Goal: Information Seeking & Learning: Learn about a topic

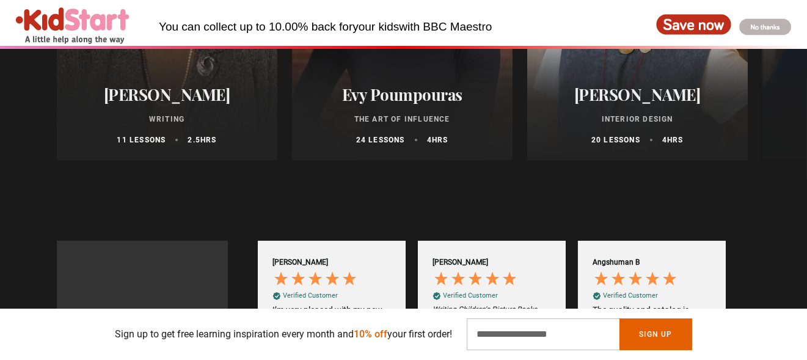
scroll to position [734, 0]
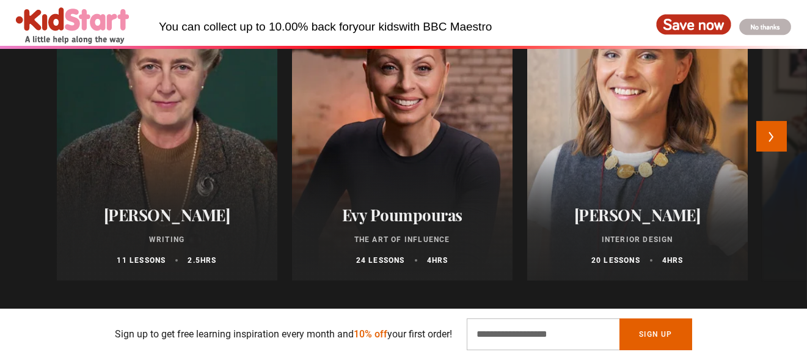
click at [612, 163] on div at bounding box center [638, 133] width 243 height 323
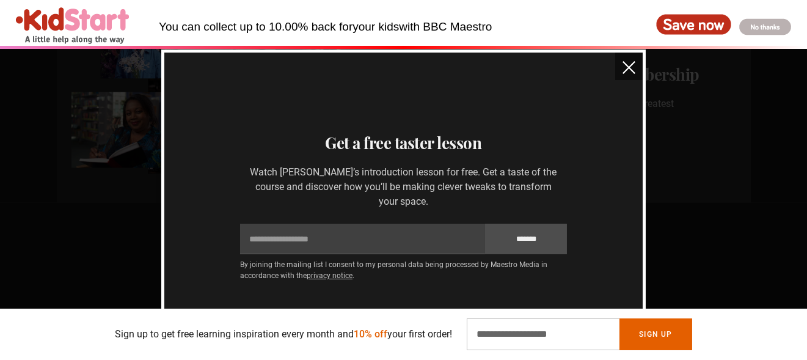
scroll to position [734, 0]
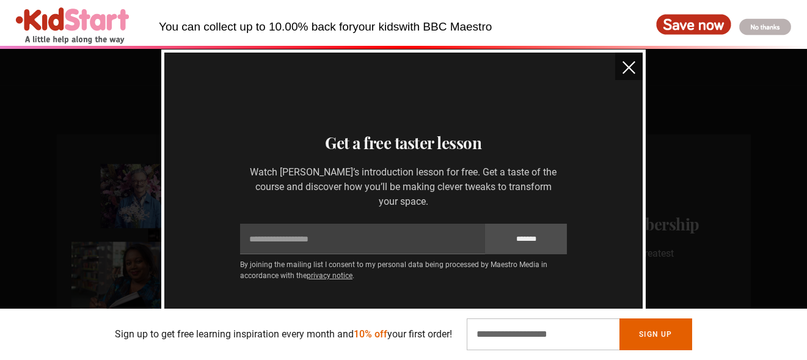
click at [620, 76] on button "close" at bounding box center [630, 67] width 28 height 28
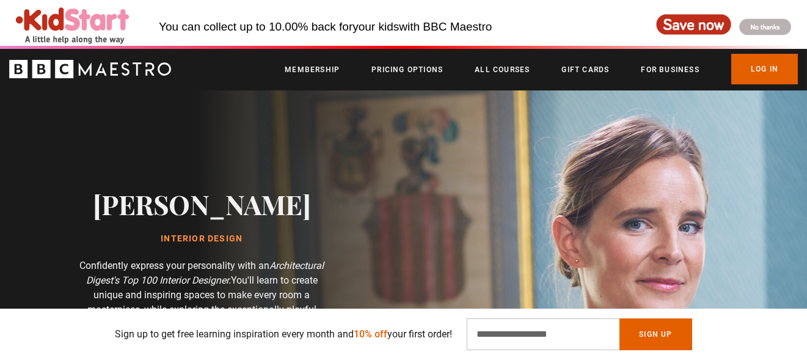
scroll to position [0, 0]
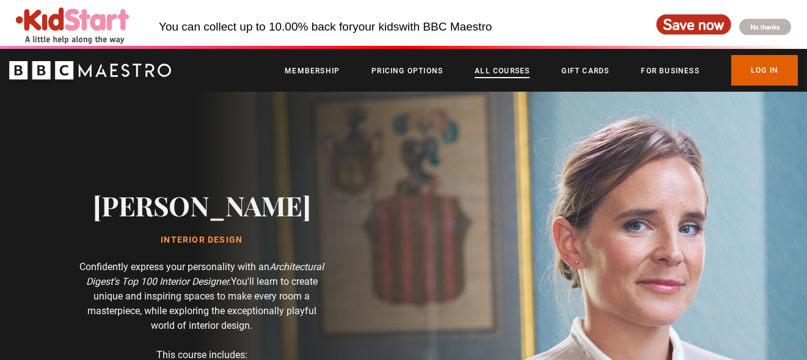
click at [494, 71] on link "All Courses" at bounding box center [502, 71] width 55 height 12
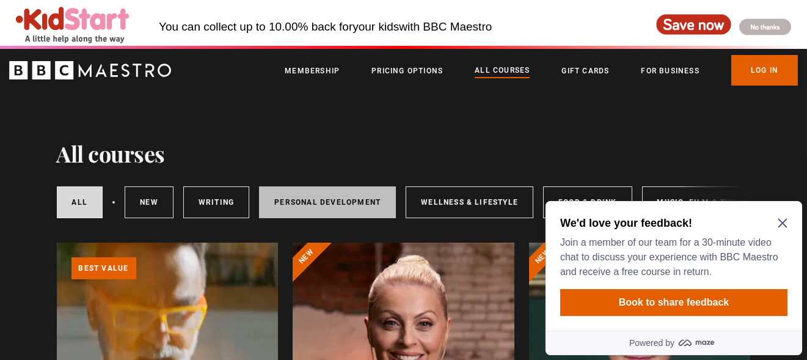
drag, startPoint x: 313, startPoint y: 196, endPoint x: 213, endPoint y: 1, distance: 219.0
click at [313, 196] on link "Personal Development" at bounding box center [327, 202] width 137 height 32
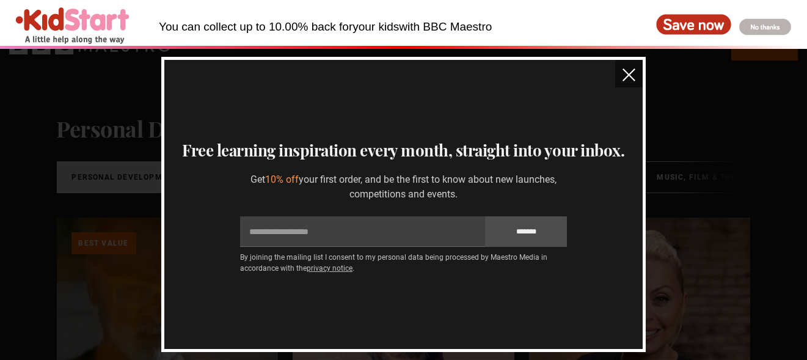
scroll to position [306, 0]
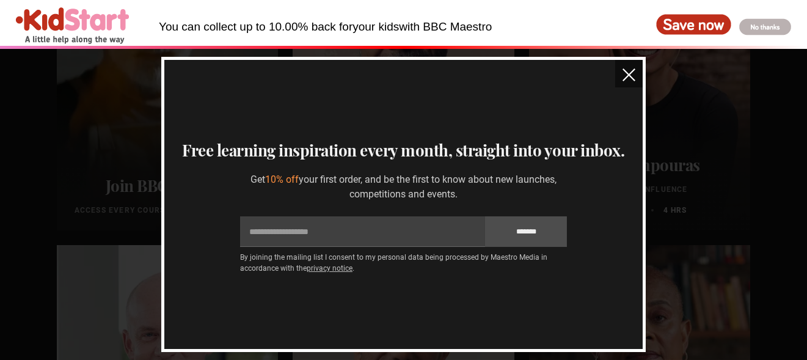
drag, startPoint x: 626, startPoint y: 68, endPoint x: 612, endPoint y: 75, distance: 15.9
click at [626, 68] on button "close" at bounding box center [630, 74] width 28 height 28
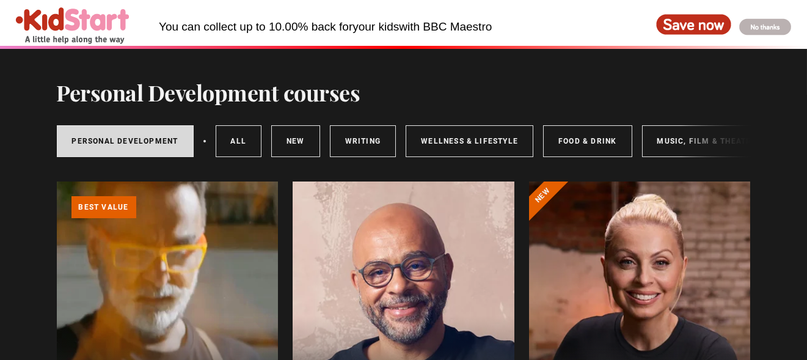
scroll to position [0, 0]
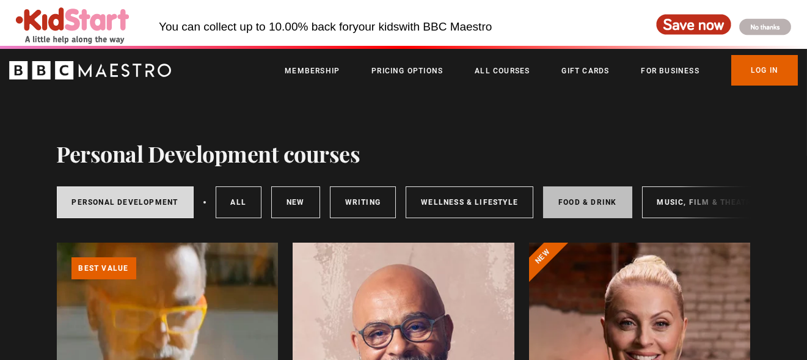
drag, startPoint x: 586, startPoint y: 203, endPoint x: 557, endPoint y: 207, distance: 29.0
click at [586, 203] on link "Food & Drink" at bounding box center [587, 202] width 89 height 32
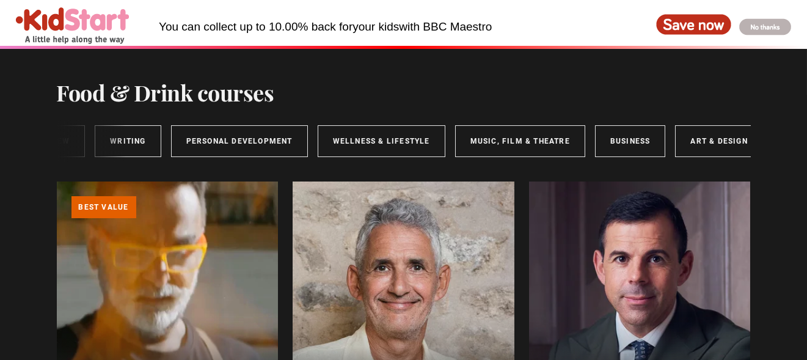
scroll to position [0, 199]
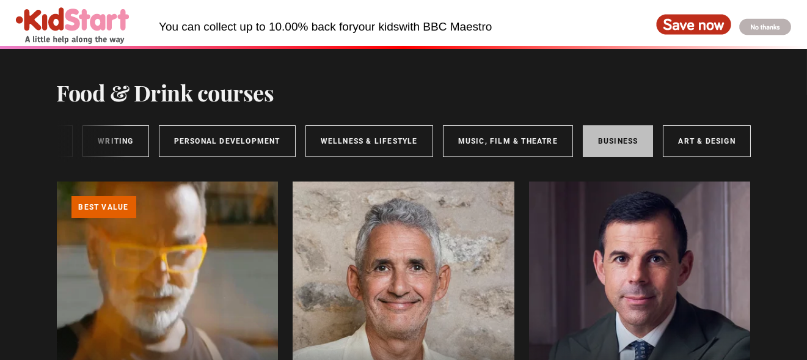
click at [609, 141] on link "Business" at bounding box center [618, 141] width 71 height 32
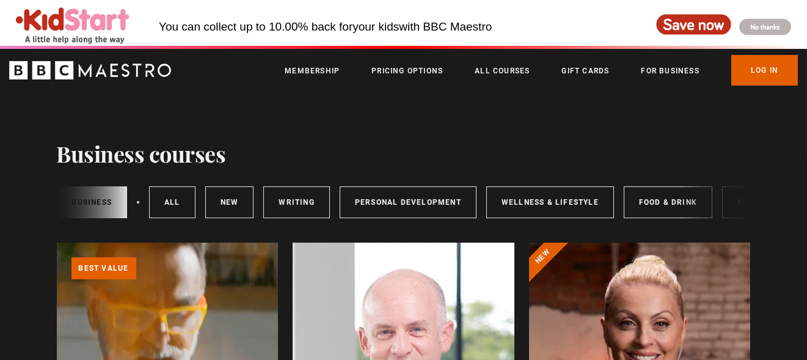
scroll to position [0, 199]
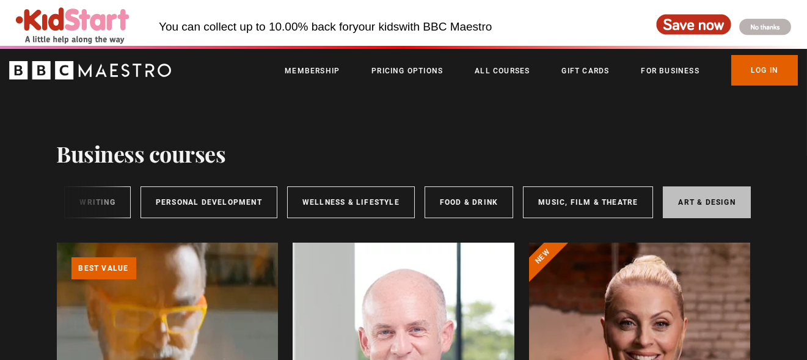
click at [675, 197] on link "Art & Design" at bounding box center [706, 202] width 87 height 32
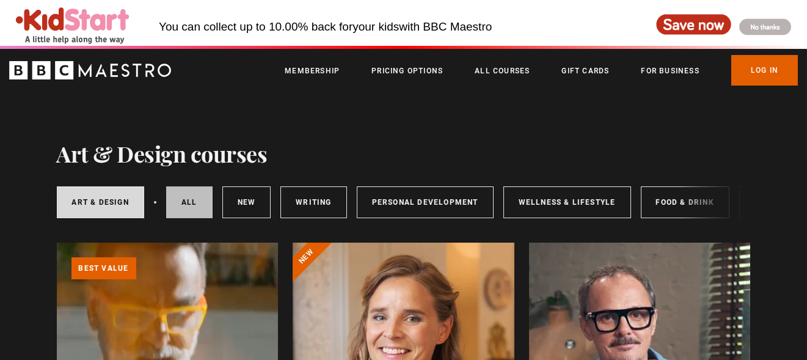
click at [194, 197] on link "All courses" at bounding box center [189, 202] width 46 height 32
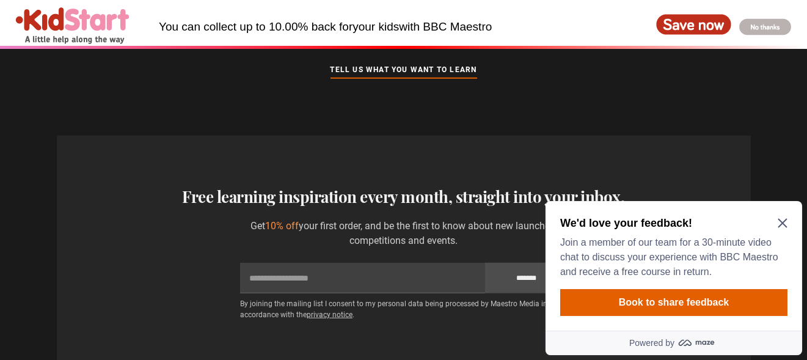
scroll to position [5073, 0]
